Goal: Book appointment/travel/reservation

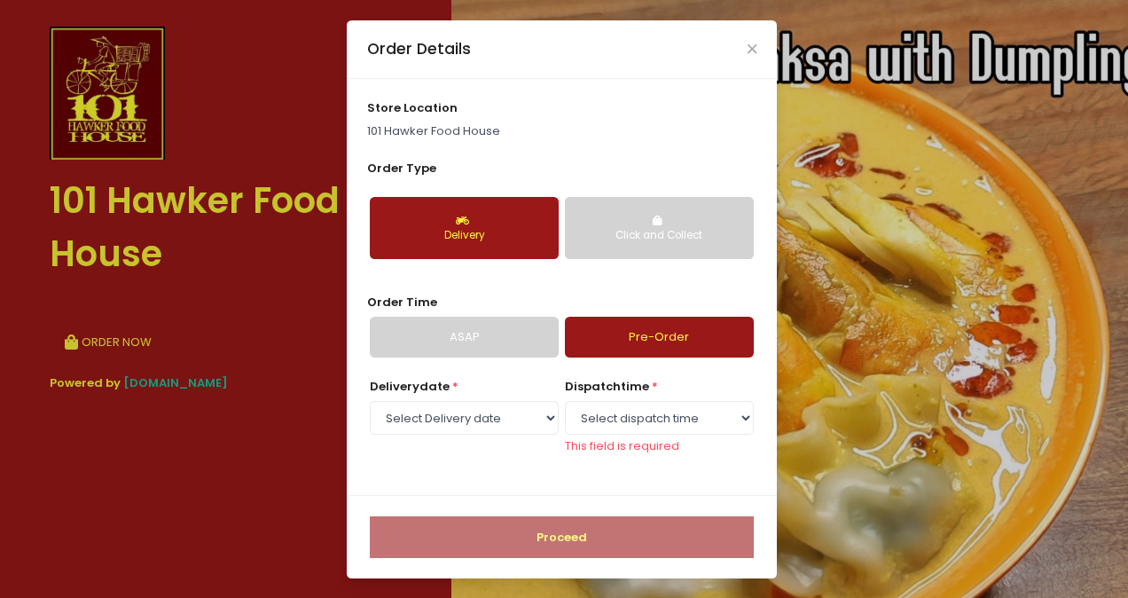
select select "[DATE]"
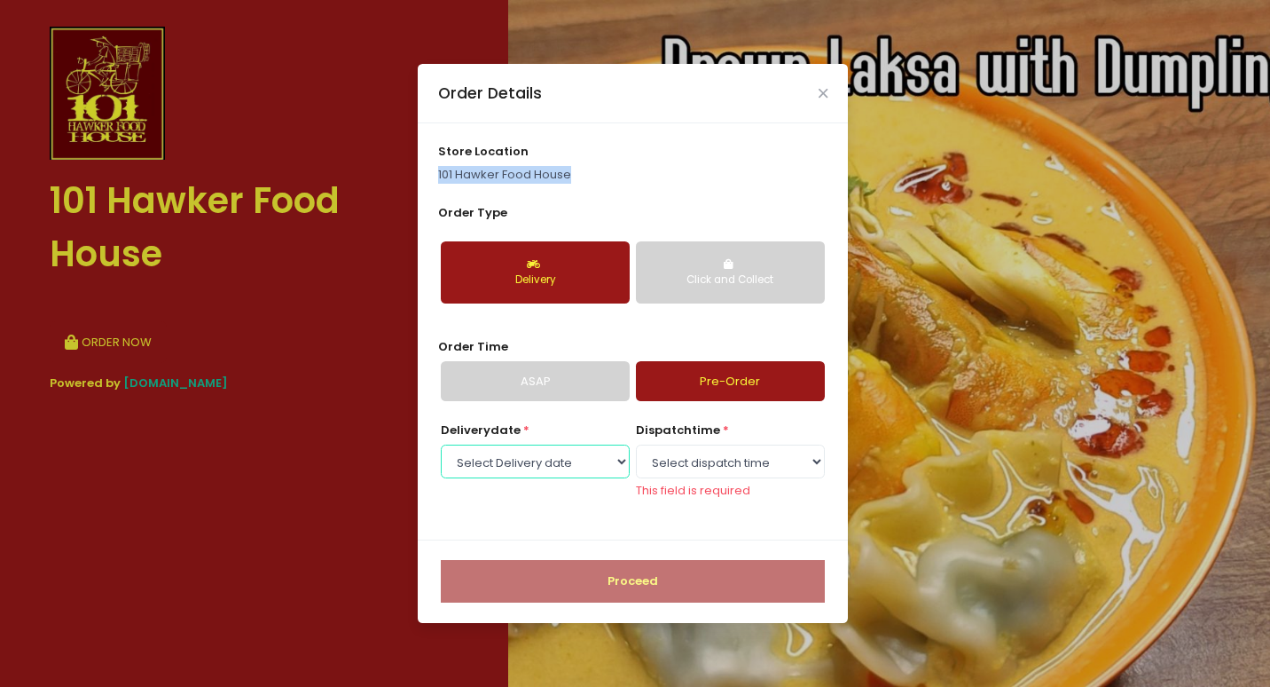
click at [567, 466] on select "Select Delivery date [DATE] [DATE] [DATE] [DATE] [DATE]" at bounding box center [535, 461] width 189 height 34
click at [608, 455] on select "Select Delivery date [DATE] [DATE] [DATE] [DATE] [DATE]" at bounding box center [535, 461] width 189 height 34
select select
click at [441, 444] on select "Select Delivery date [DATE] [DATE] [DATE] [DATE] [DATE]" at bounding box center [535, 461] width 189 height 34
click at [600, 459] on select "Select Delivery date [DATE] [DATE] [DATE] [DATE] [DATE]" at bounding box center [535, 461] width 189 height 34
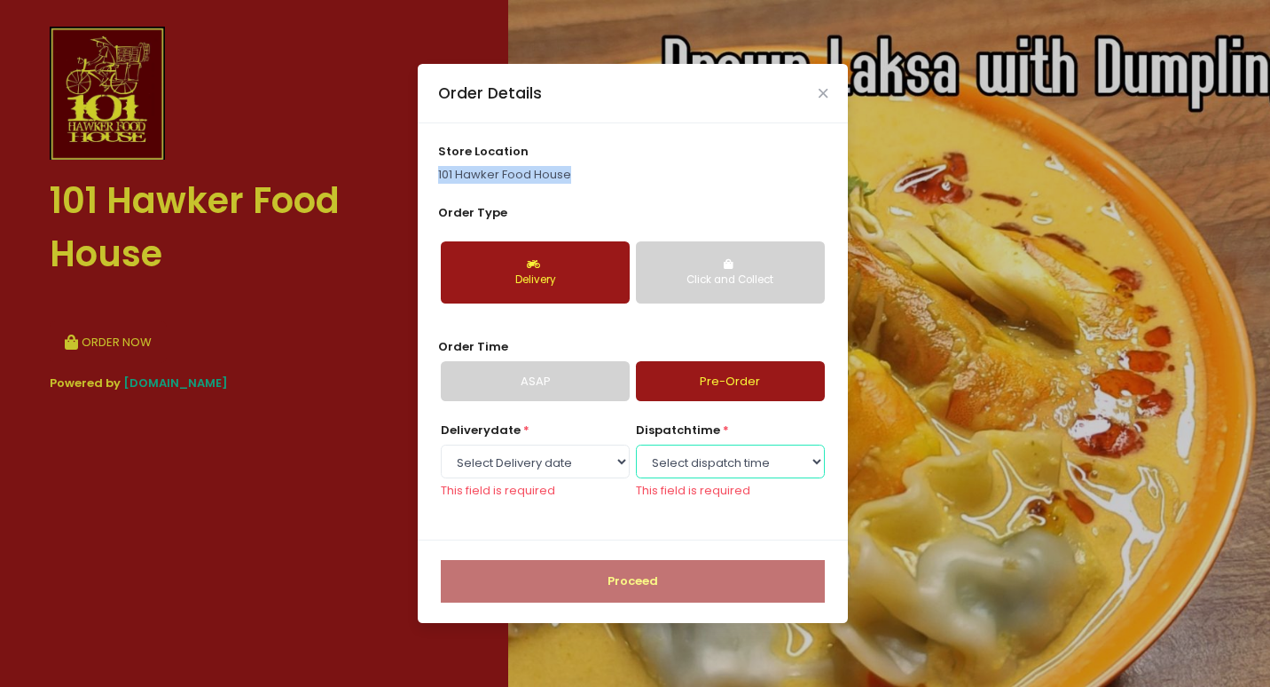
click at [687, 461] on select "Select dispatch time" at bounding box center [730, 461] width 189 height 34
click at [577, 465] on select "Select Delivery date [DATE] [DATE] [DATE] [DATE] [DATE]" at bounding box center [535, 461] width 189 height 34
click at [825, 91] on icon "Close" at bounding box center [823, 93] width 9 height 13
